Goal: Find contact information: Find contact information

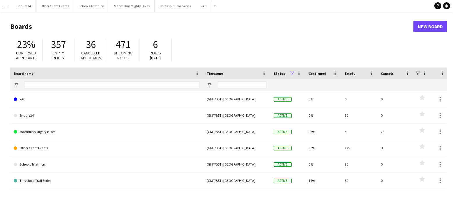
click at [6, 7] on app-icon "Menu" at bounding box center [5, 5] width 5 height 5
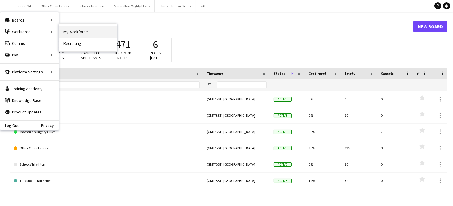
click at [70, 31] on link "My Workforce" at bounding box center [88, 32] width 58 height 12
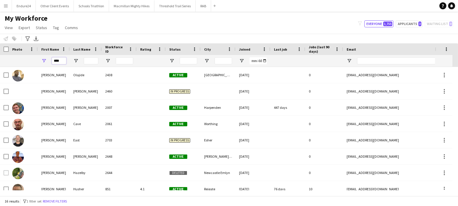
click at [63, 60] on input "****" at bounding box center [59, 60] width 15 height 7
type input "*"
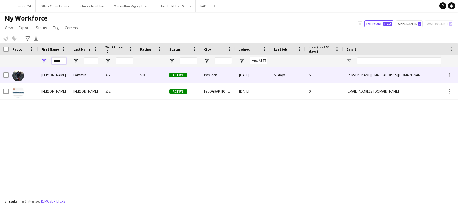
type input "*****"
click at [55, 75] on div "[PERSON_NAME]" at bounding box center [54, 75] width 32 height 16
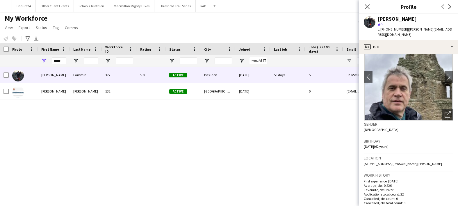
scroll to position [36, 0]
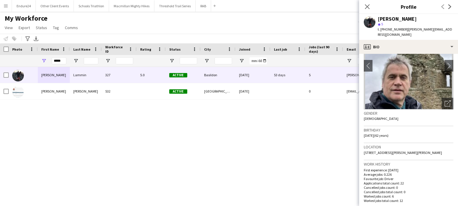
drag, startPoint x: 374, startPoint y: 151, endPoint x: 364, endPoint y: 148, distance: 10.9
click at [364, 148] on div "Location [STREET_ADDRESS][PERSON_NAME][PERSON_NAME]" at bounding box center [409, 151] width 90 height 17
click at [377, 154] on div "Location [STREET_ADDRESS][PERSON_NAME][PERSON_NAME]" at bounding box center [409, 151] width 90 height 17
drag, startPoint x: 376, startPoint y: 151, endPoint x: 362, endPoint y: 147, distance: 15.5
click at [362, 147] on app-crew-profile-bio "chevron-left chevron-right Open photos pop-in Gender [DEMOGRAPHIC_DATA] Birthda…" at bounding box center [408, 130] width 99 height 152
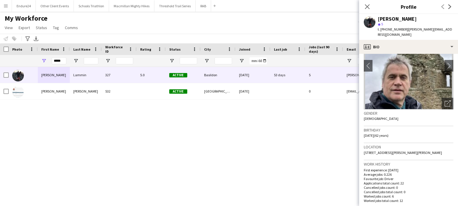
copy span "[STREET_ADDRESS][PERSON_NAME][PERSON_NAME]"
drag, startPoint x: 404, startPoint y: 29, endPoint x: 386, endPoint y: 29, distance: 18.3
click at [386, 29] on span "t. [PHONE_NUMBER]" at bounding box center [393, 29] width 30 height 4
copy span "07887604839"
